Goal: Transaction & Acquisition: Purchase product/service

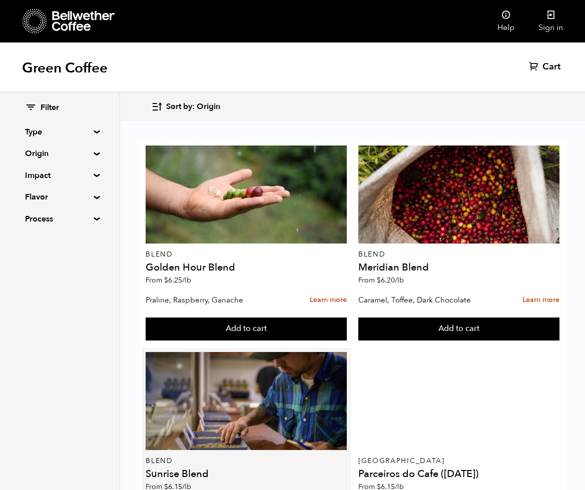
scroll to position [178, 0]
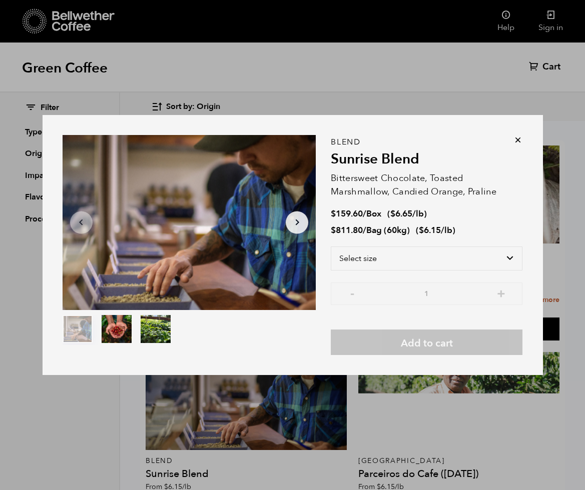
click at [516, 140] on icon at bounding box center [518, 140] width 10 height 10
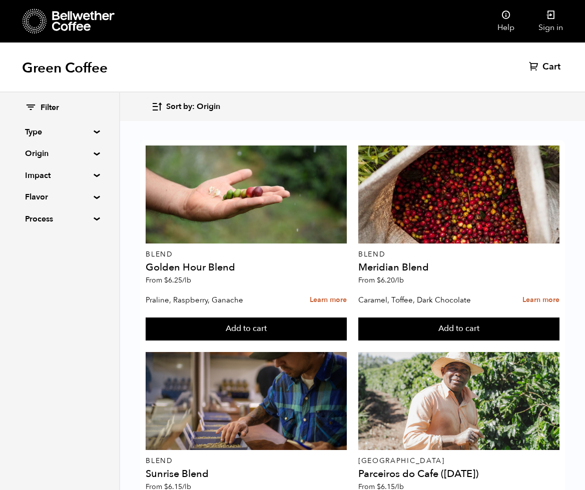
click at [34, 134] on summary "Type" at bounding box center [59, 132] width 69 height 12
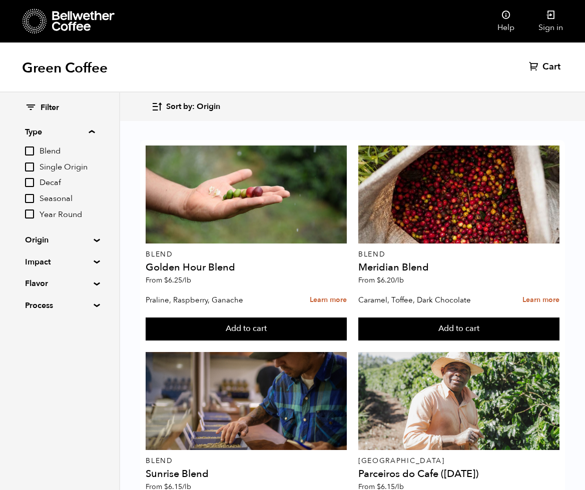
click at [52, 107] on span "Filter" at bounding box center [50, 108] width 19 height 11
click at [36, 307] on summary "Process" at bounding box center [59, 306] width 69 height 12
click at [38, 275] on div "Filter Type Blend Single Origin Decaf Seasonal Year Round Origin Blend [GEOGRAP…" at bounding box center [59, 235] width 69 height 264
click at [39, 281] on summary "Flavor" at bounding box center [59, 284] width 69 height 12
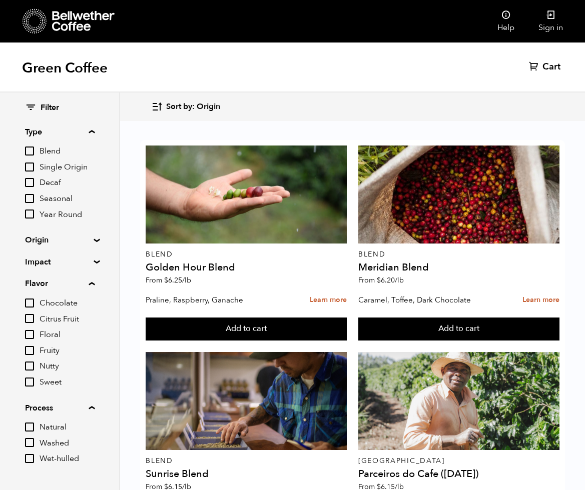
click at [39, 263] on summary "Impact" at bounding box center [59, 262] width 69 height 12
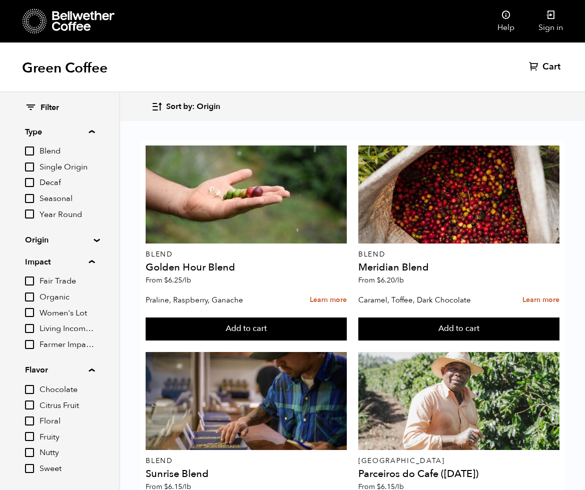
click at [47, 236] on summary "Origin" at bounding box center [59, 240] width 69 height 12
